Goal: Transaction & Acquisition: Purchase product/service

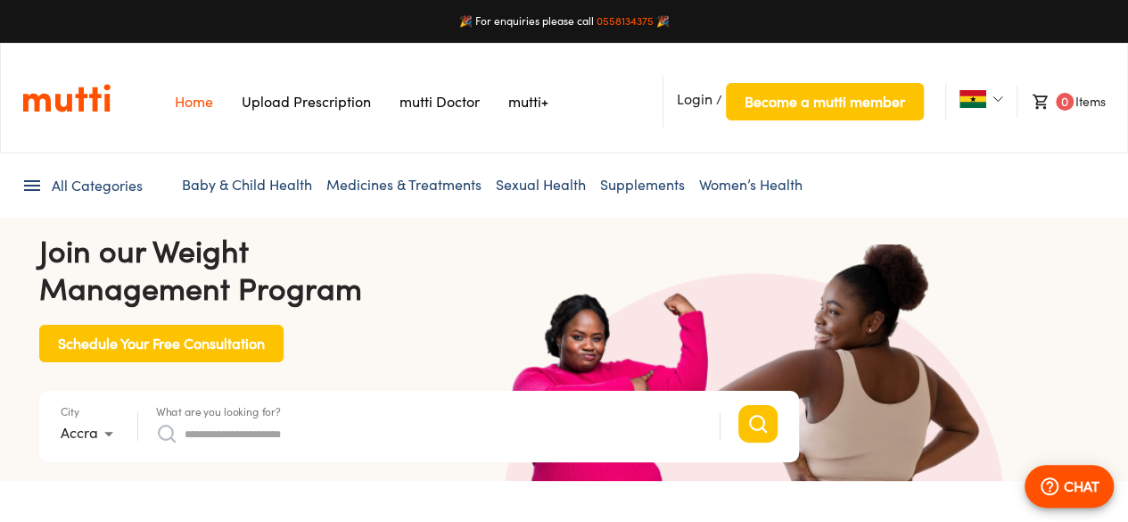
scroll to position [0, 927]
click at [152, 59] on nav "Home Upload Prescription Keep My Price mutti Doctor [PERSON_NAME] Login / Becom…" at bounding box center [564, 98] width 1128 height 111
click at [801, 158] on ul "All Categories Baby & Child Health Medicines & Treatments Sexual Health Supplem…" at bounding box center [563, 185] width 1085 height 64
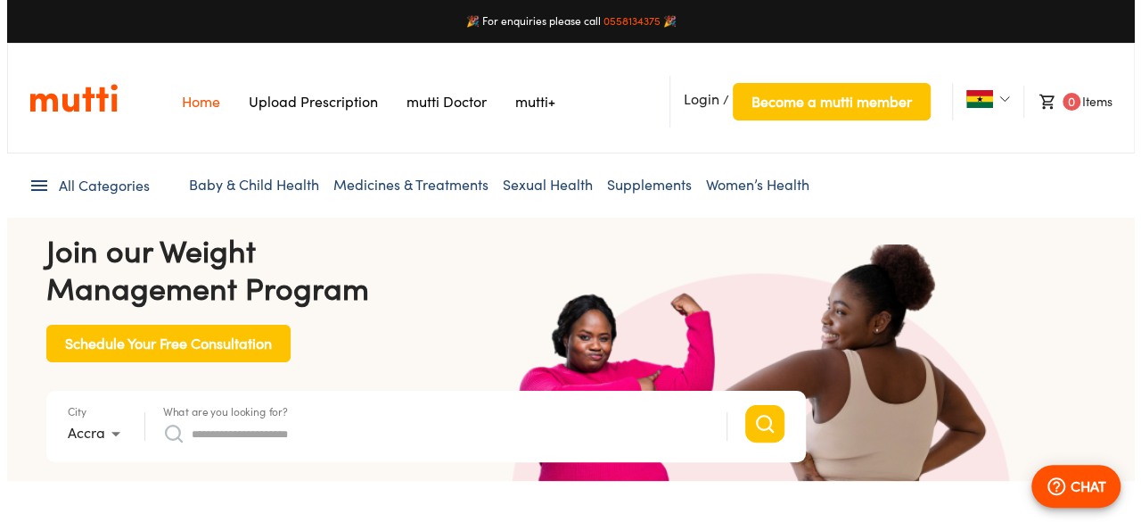
scroll to position [0, 3245]
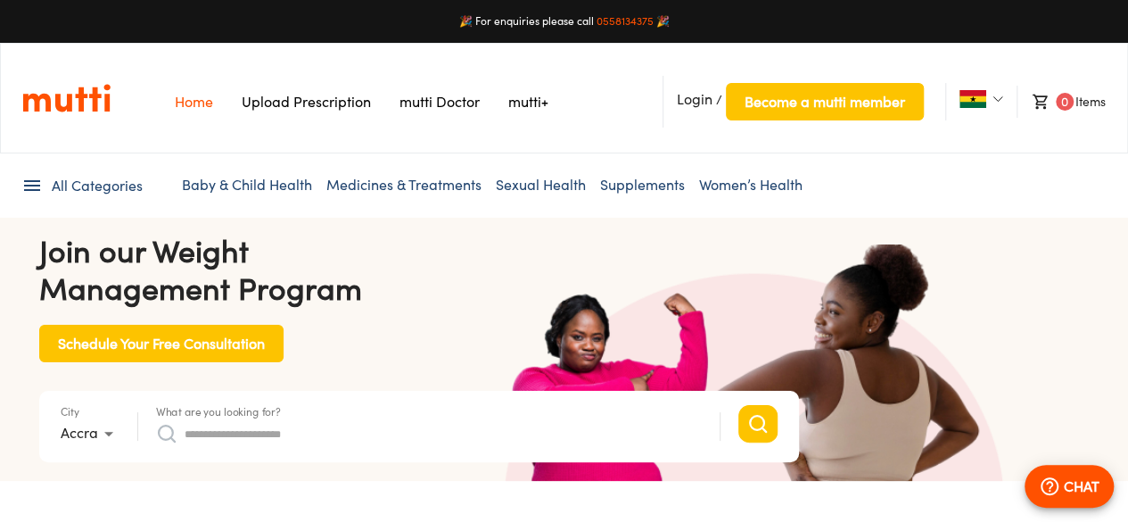
click at [998, 102] on img at bounding box center [997, 99] width 11 height 11
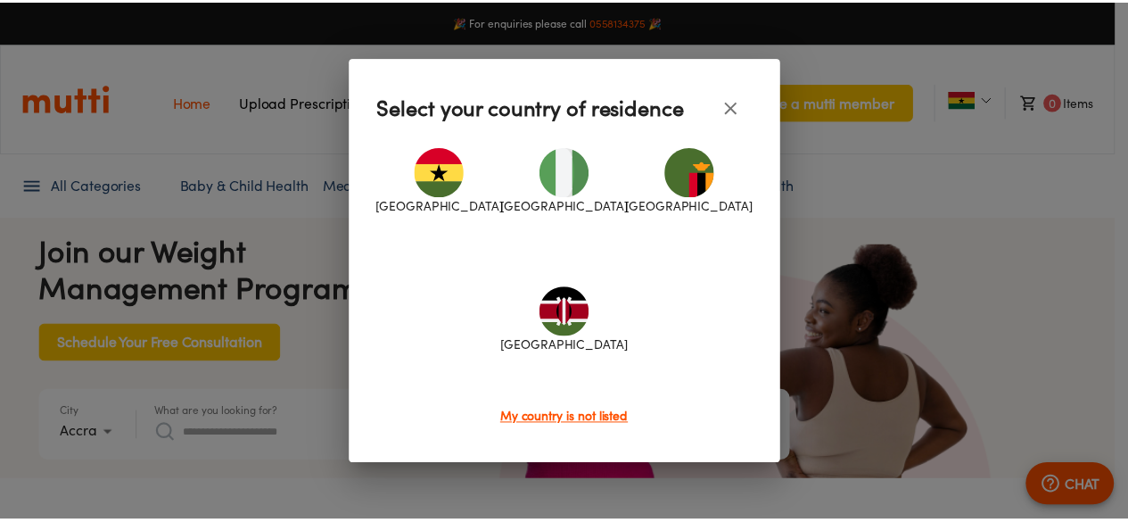
scroll to position [0, 3671]
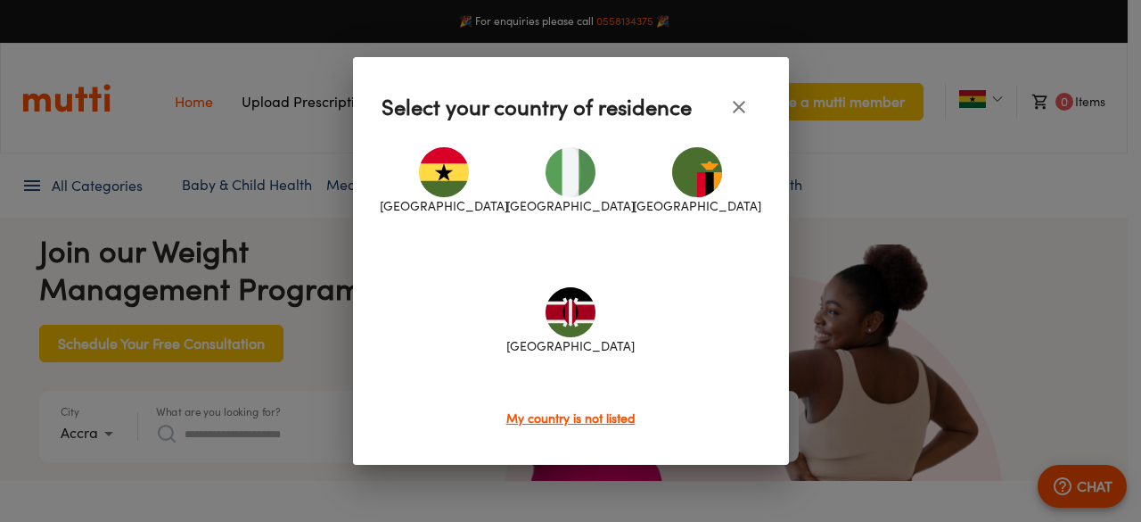
click at [734, 113] on icon "close" at bounding box center [738, 106] width 21 height 21
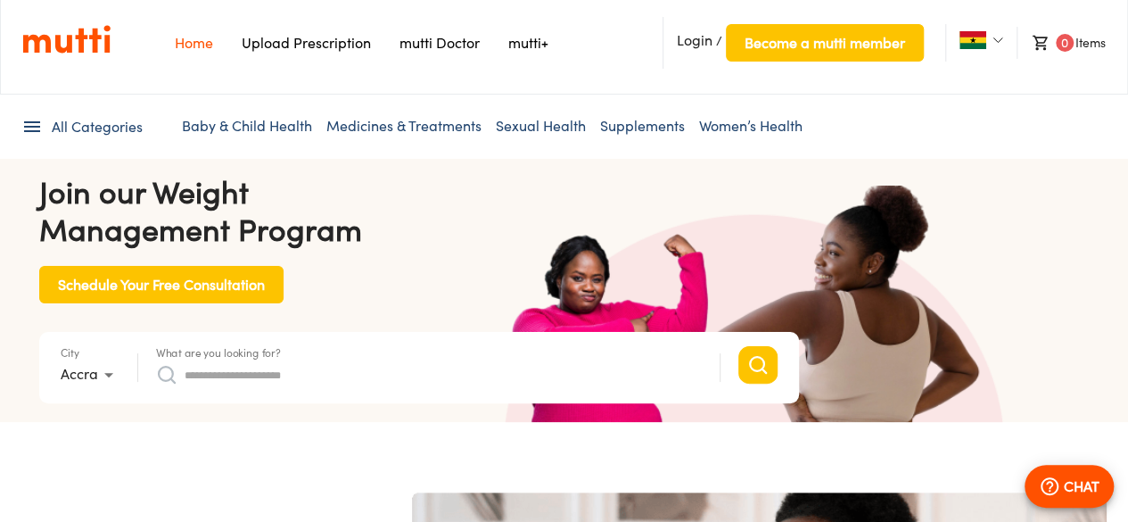
scroll to position [0, 464]
click at [808, 45] on span "Become a mutti member" at bounding box center [824, 42] width 160 height 25
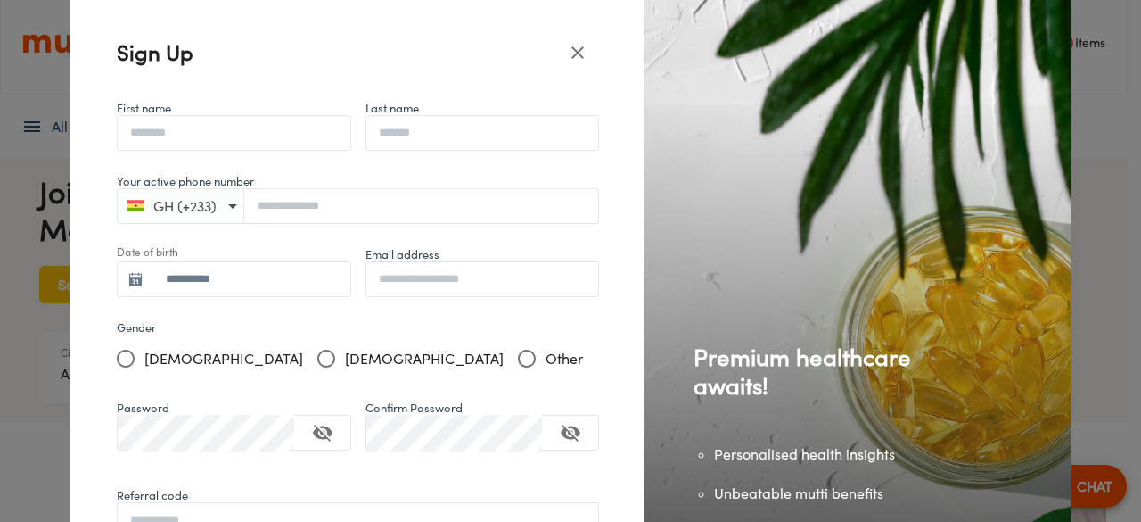
click at [800, 45] on div "Premium healthcare awaits! Personalised health insights Unbeatable mutti benefi…" at bounding box center [858, 329] width 427 height 659
click at [567, 55] on icon "close" at bounding box center [577, 52] width 21 height 21
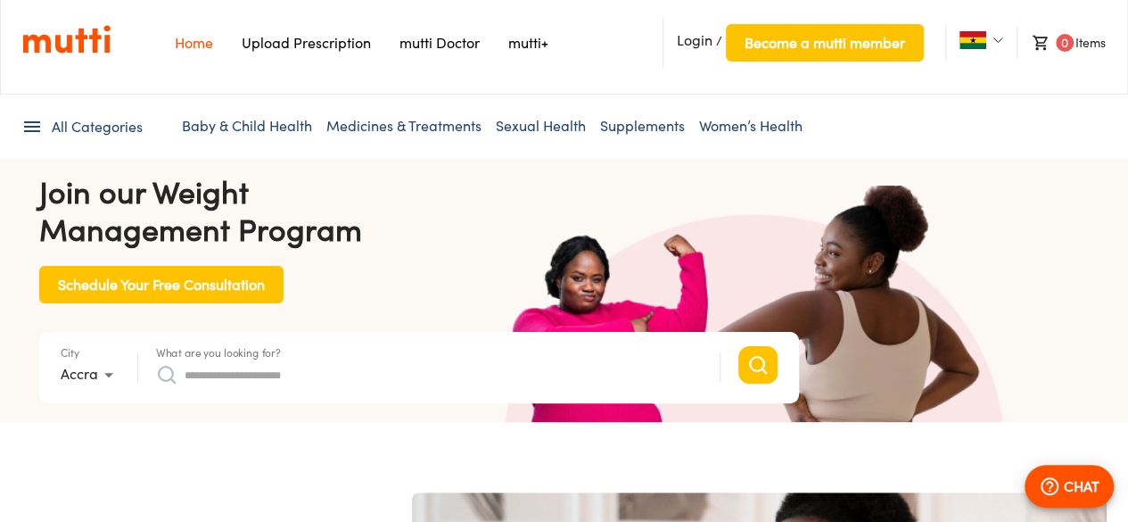
scroll to position [0, 1854]
click at [289, 365] on input "What are you looking for?" at bounding box center [443, 374] width 517 height 29
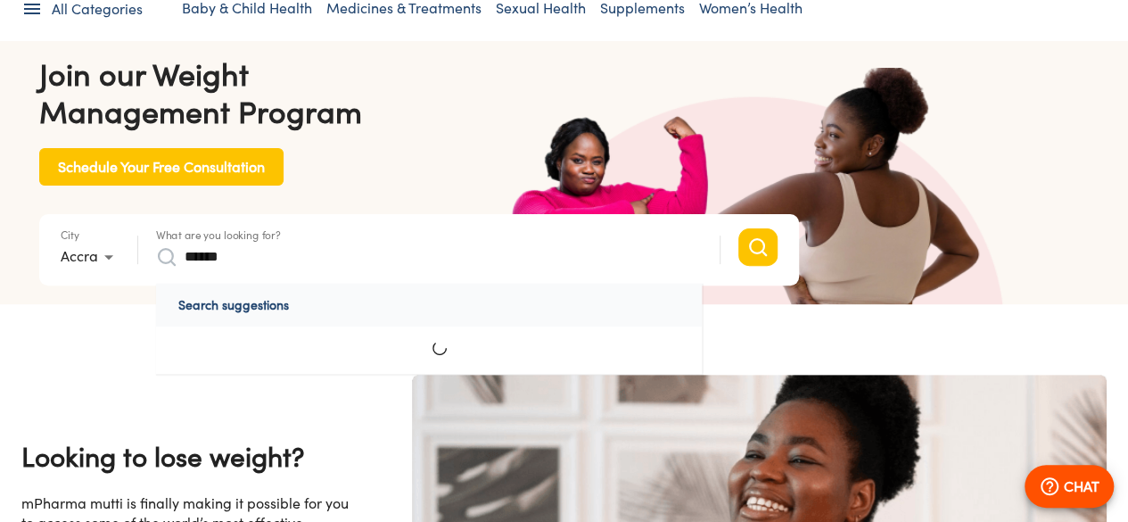
scroll to position [184, 0]
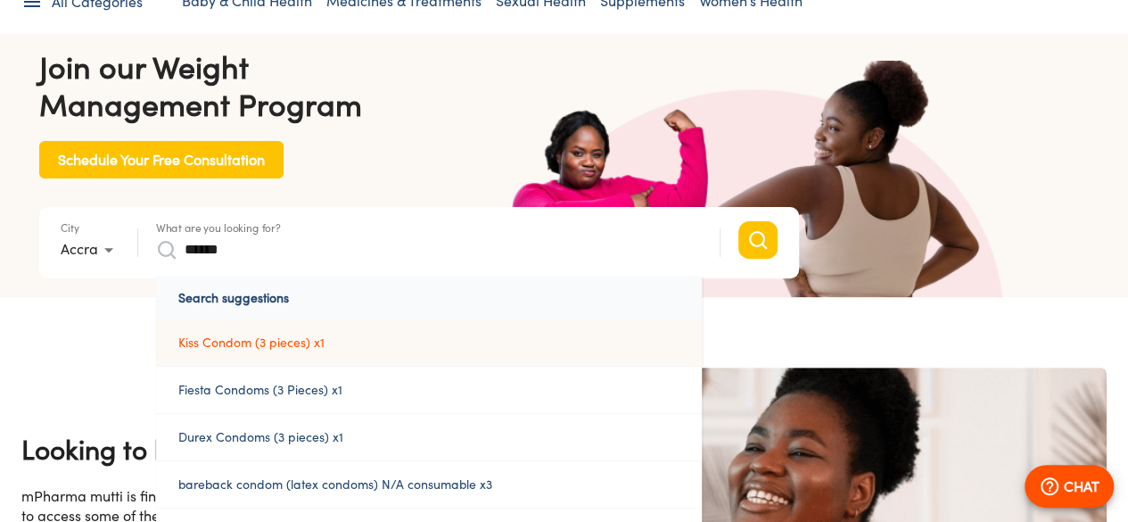
type input "******"
click at [276, 339] on link "Kiss Condom (3 pieces) x1" at bounding box center [429, 342] width 546 height 46
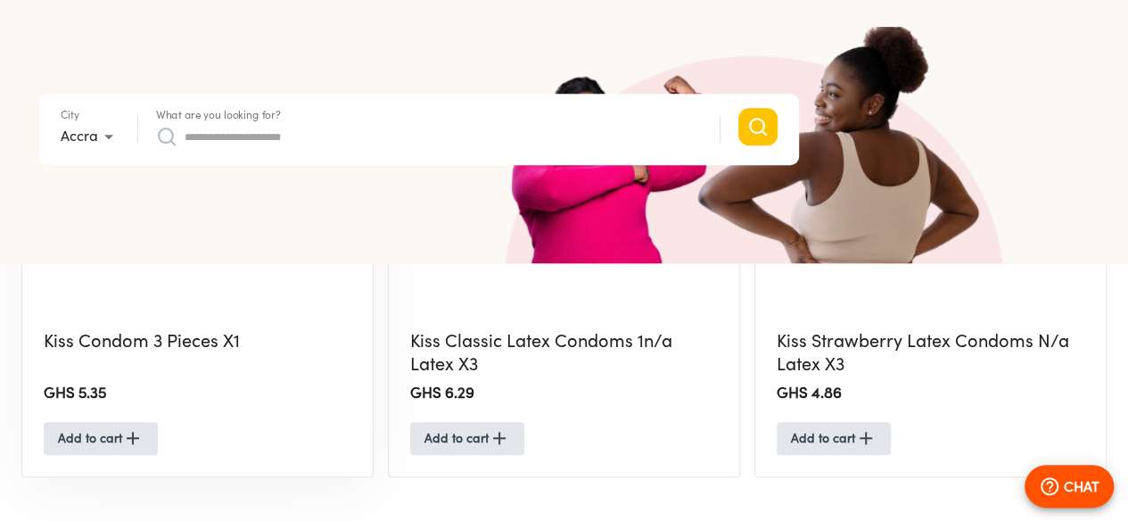
scroll to position [660, 0]
click at [96, 337] on h5 "Kiss Condom 3 Pieces X1" at bounding box center [198, 353] width 308 height 47
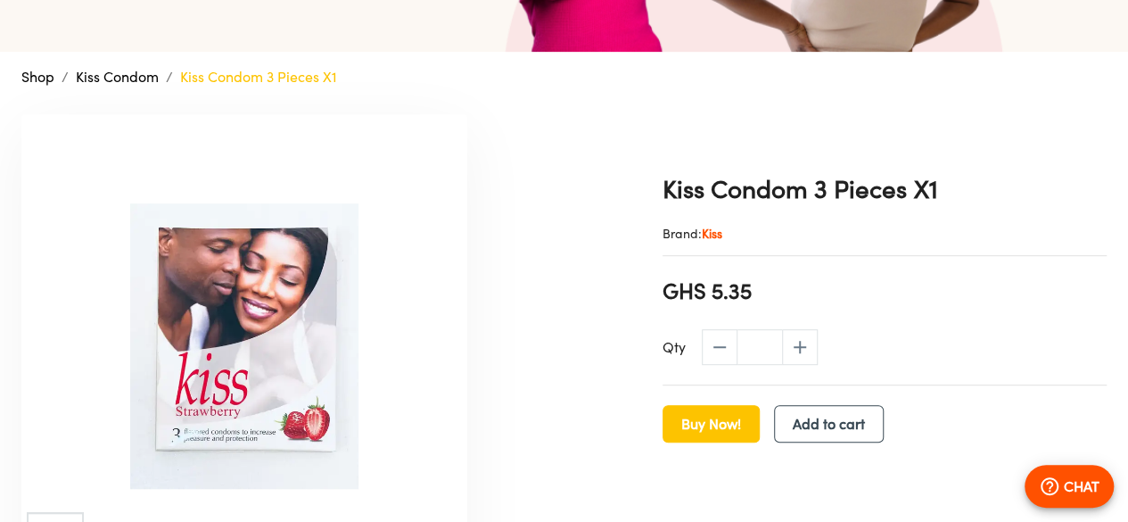
scroll to position [375, 0]
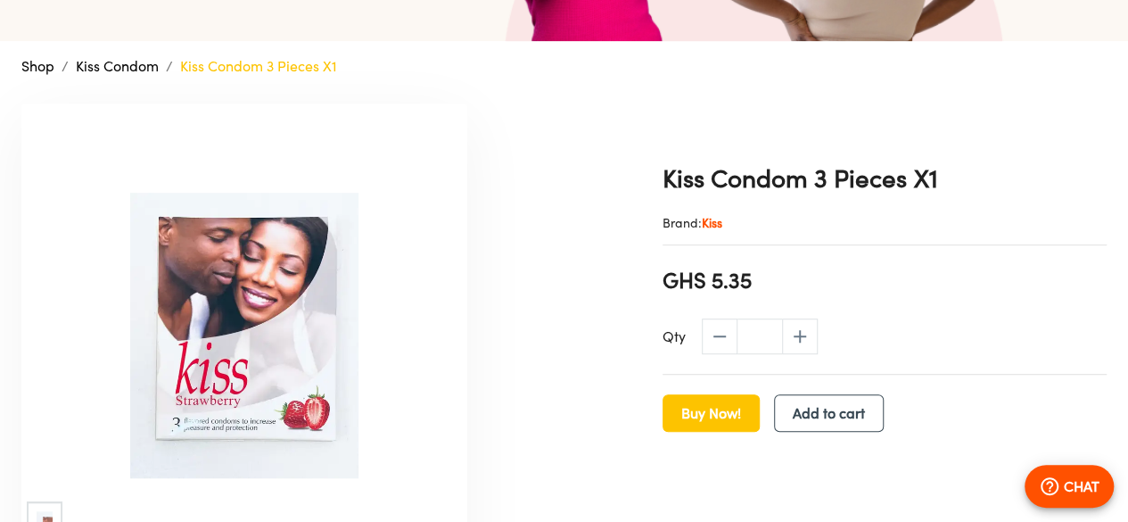
click at [780, 327] on input "*" at bounding box center [759, 336] width 45 height 29
click at [789, 333] on icon "increase" at bounding box center [799, 335] width 21 height 21
type input "*"
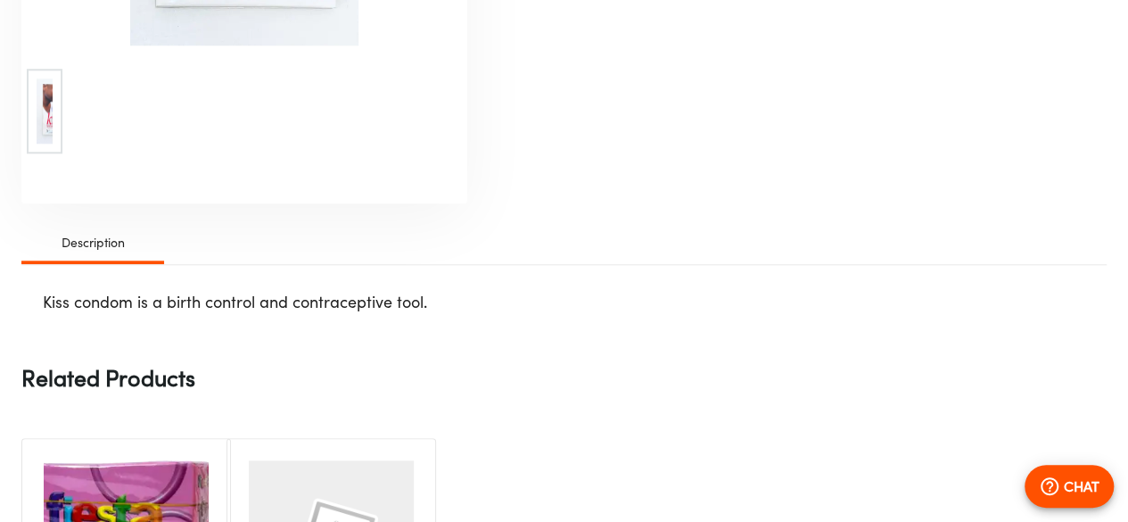
scroll to position [813, 0]
